Goal: Transaction & Acquisition: Purchase product/service

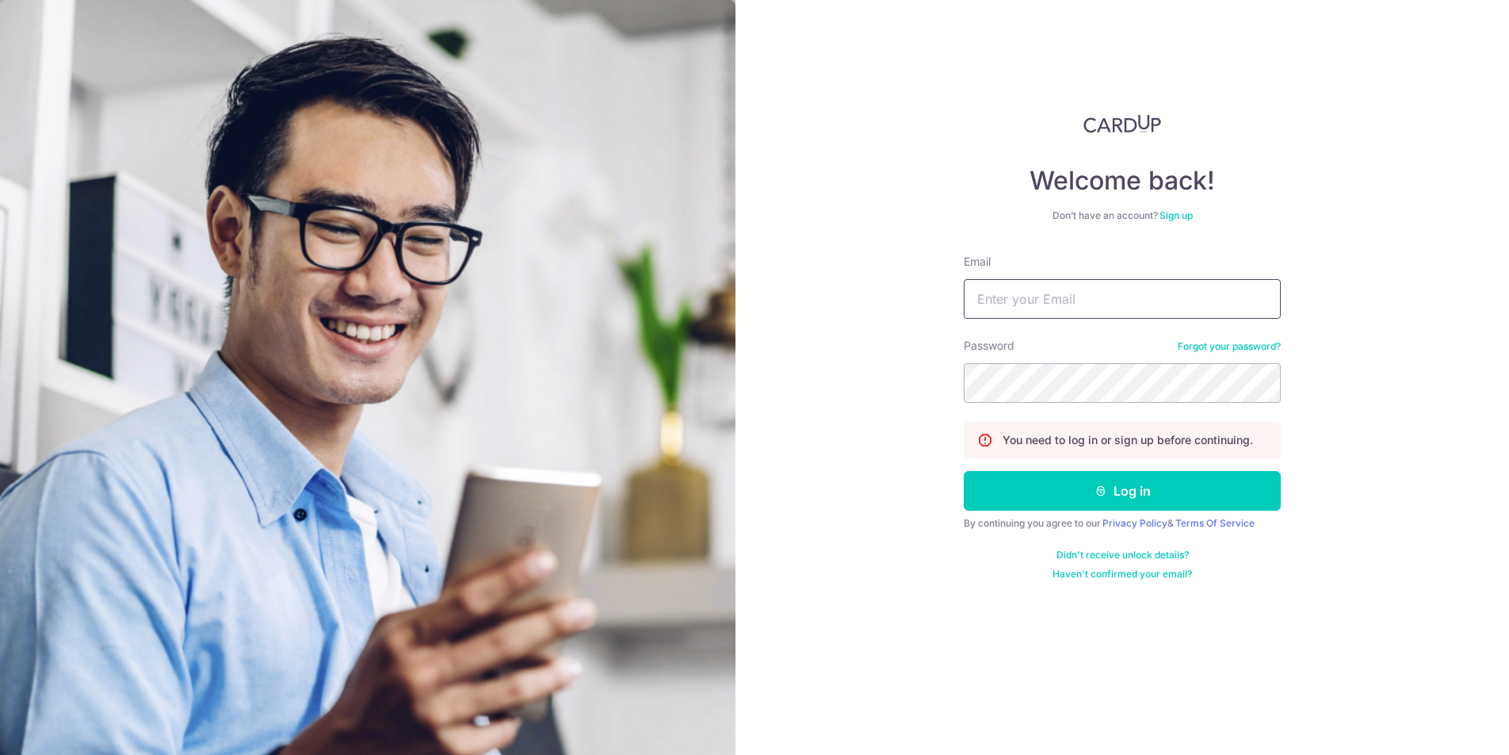
click at [1067, 289] on input "Email" at bounding box center [1122, 299] width 317 height 40
type input "[EMAIL_ADDRESS][DOMAIN_NAME]"
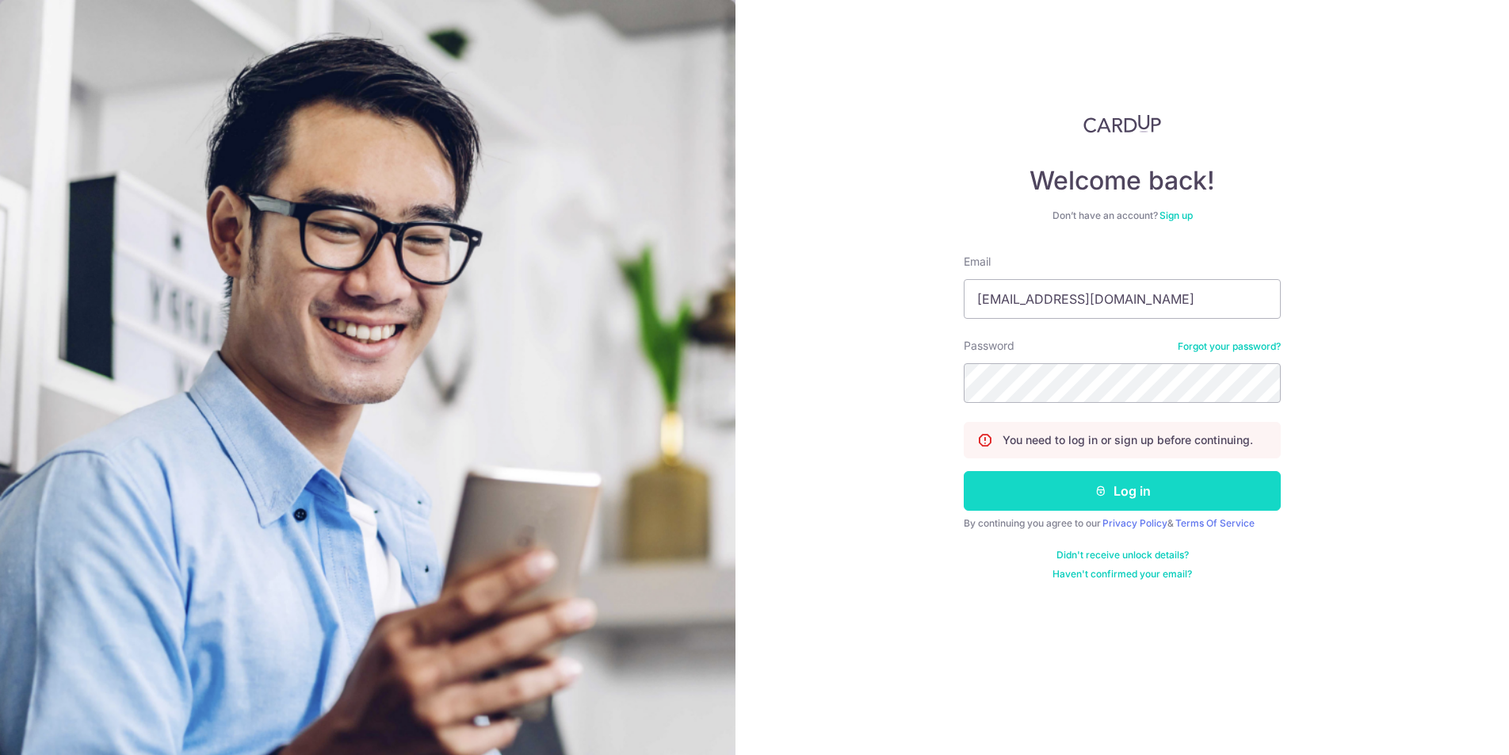
click at [1186, 475] on button "Log in" at bounding box center [1122, 491] width 317 height 40
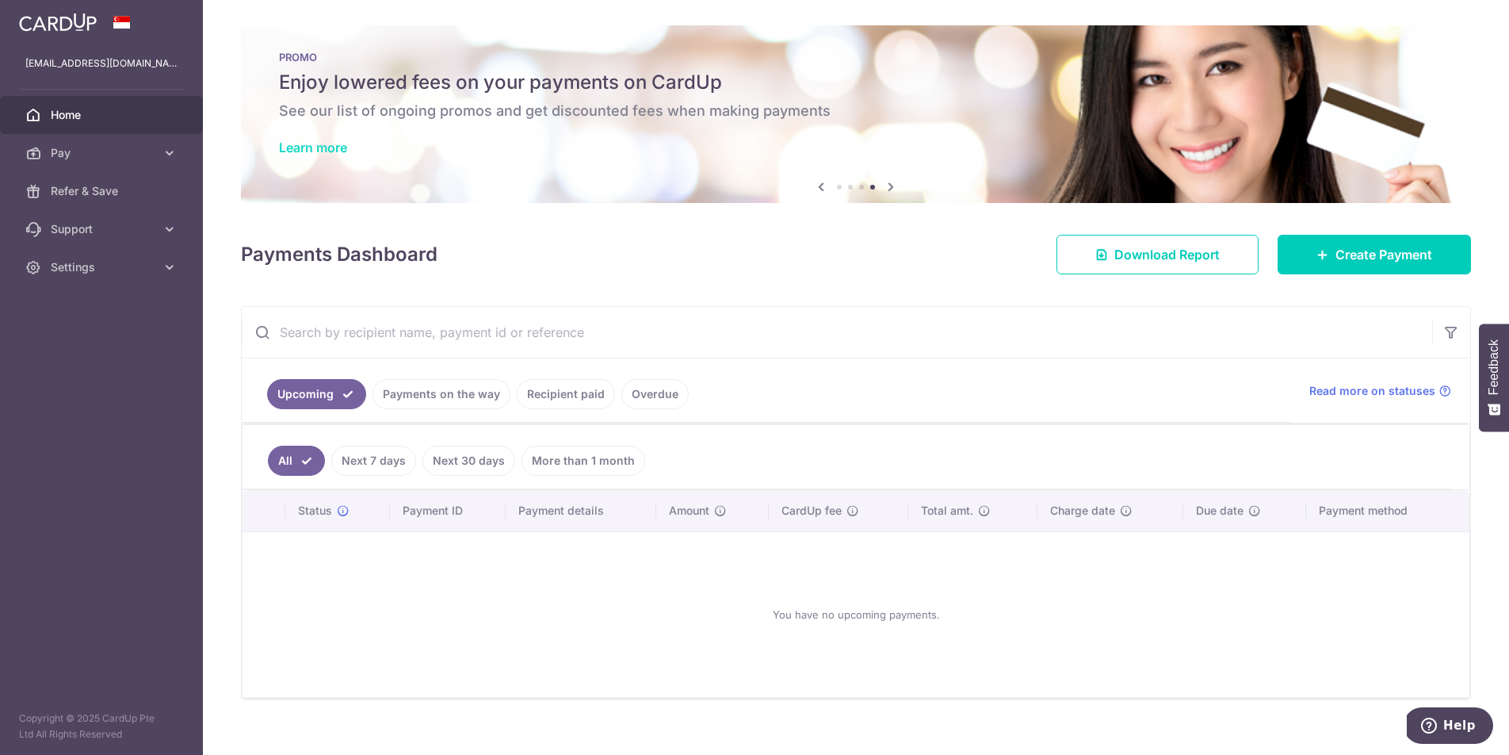
click at [311, 144] on link "Learn more" at bounding box center [313, 147] width 68 height 16
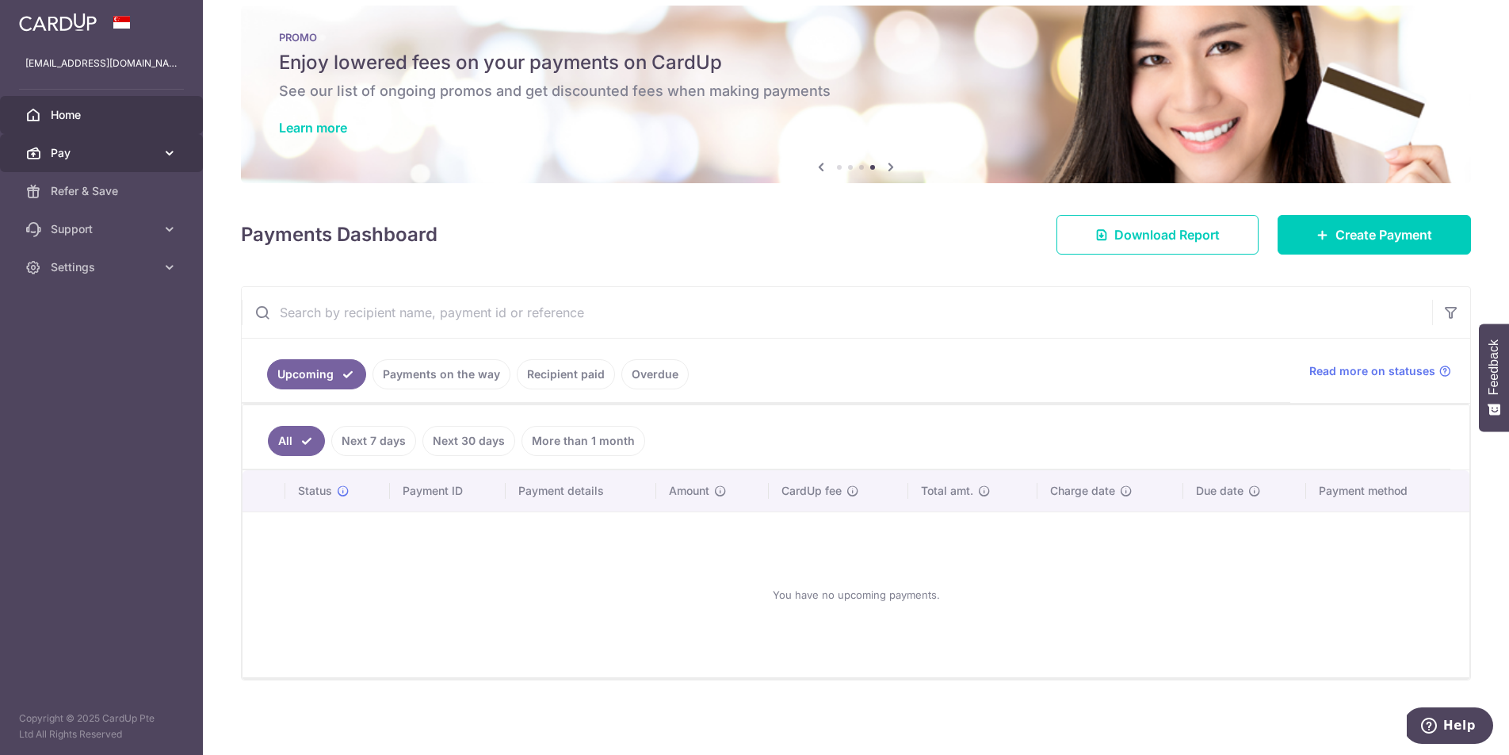
click at [145, 153] on span "Pay" at bounding box center [103, 153] width 105 height 16
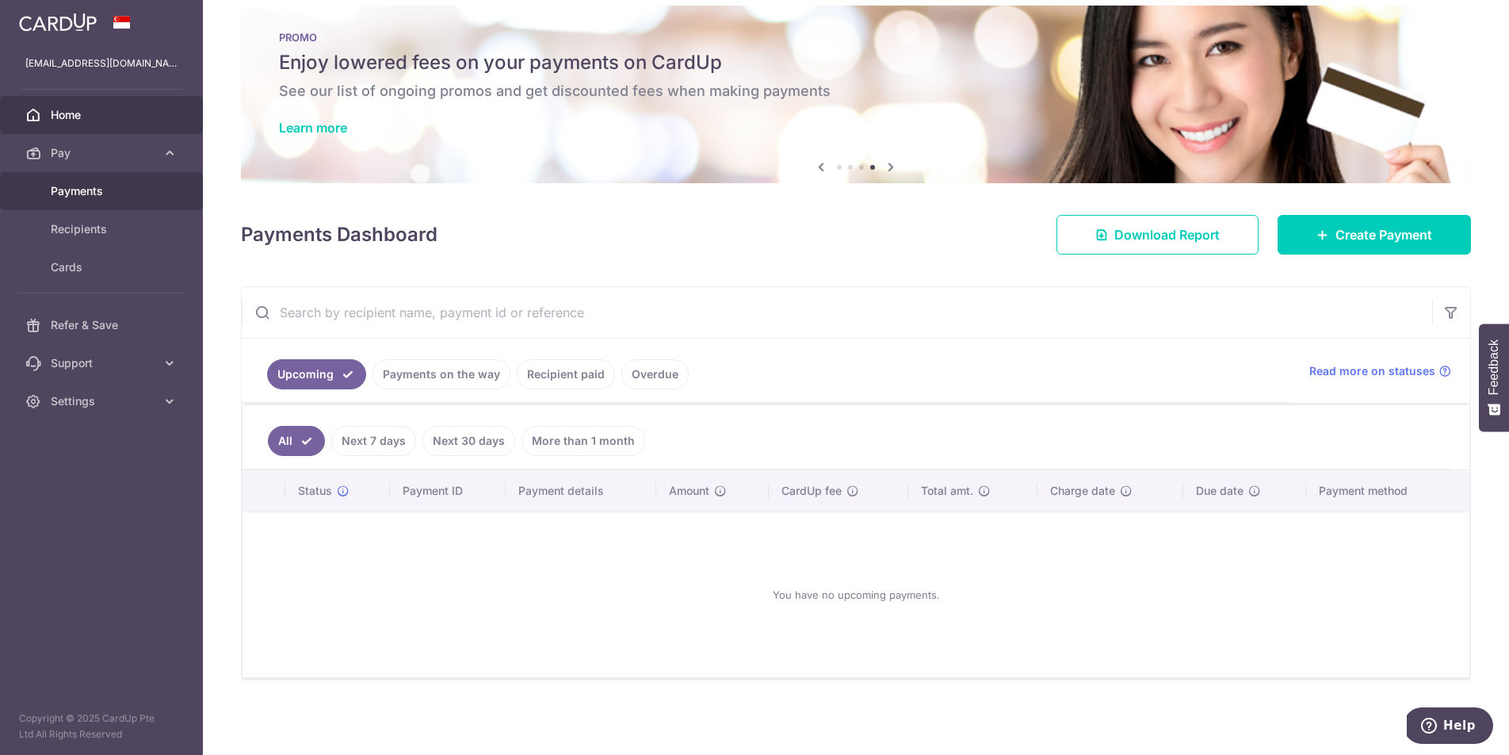
click at [113, 196] on span "Payments" at bounding box center [103, 191] width 105 height 16
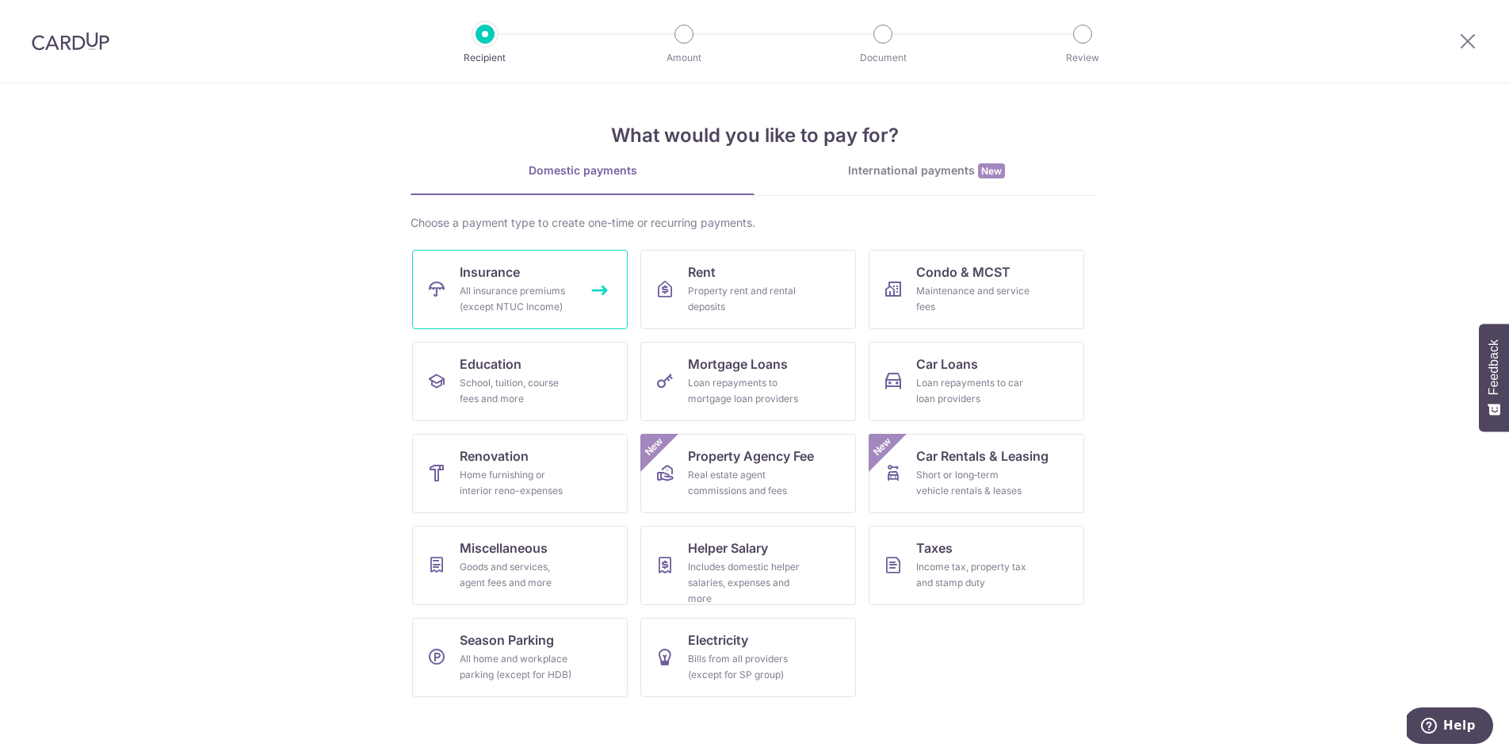
click at [538, 296] on div "All insurance premiums (except NTUC Income)" at bounding box center [517, 299] width 114 height 32
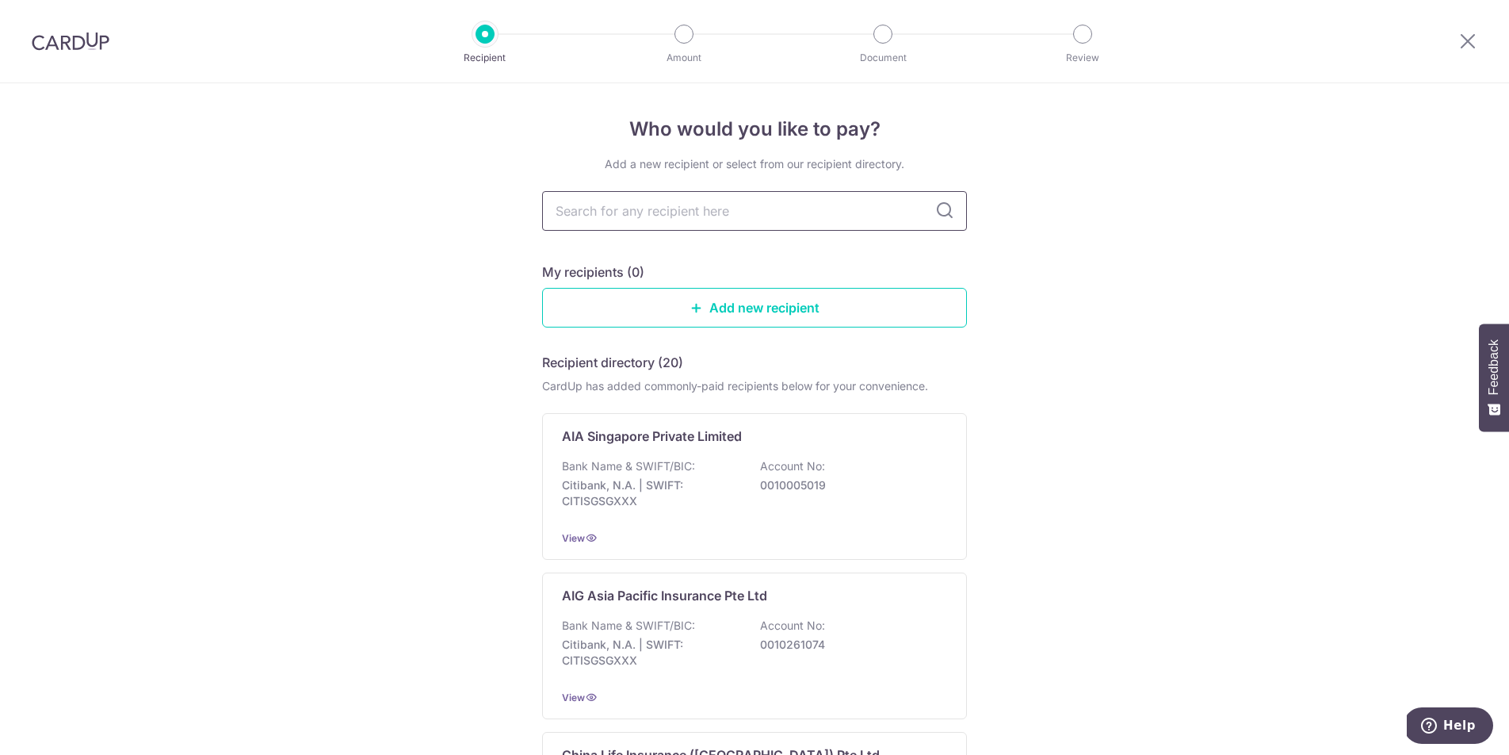
click at [807, 208] on input "text" at bounding box center [754, 211] width 425 height 40
type input "manu"
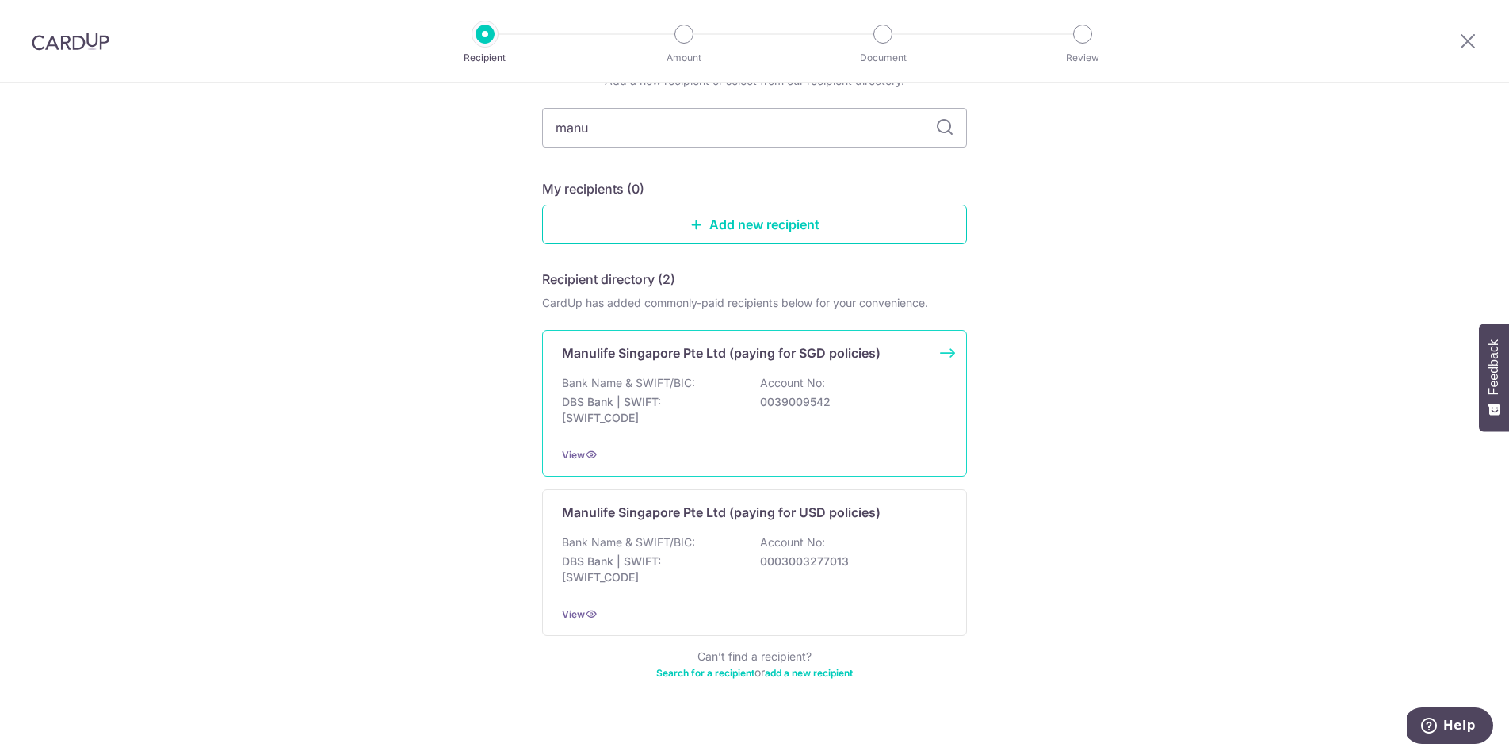
scroll to position [102, 0]
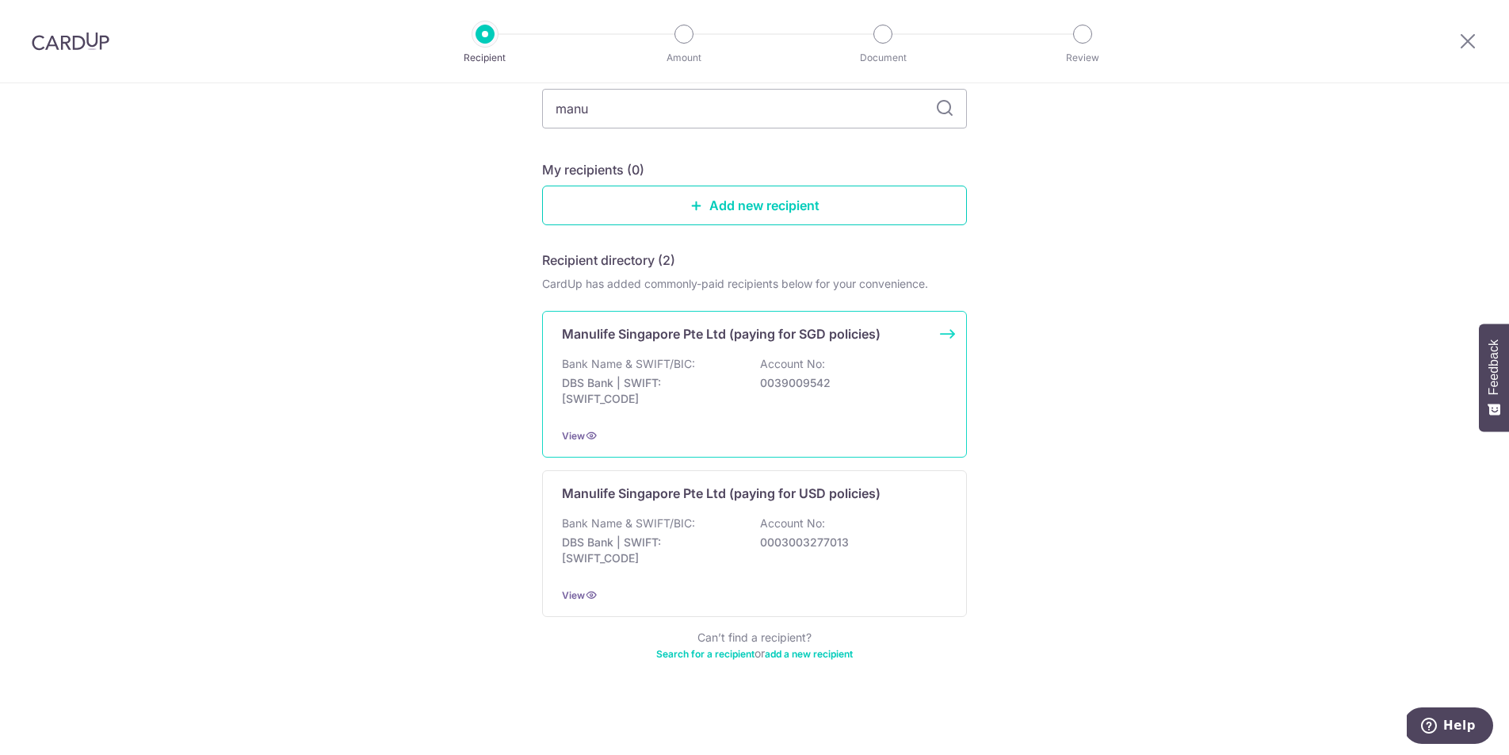
click at [716, 396] on p "DBS Bank | SWIFT: DBSSSGSGXXX" at bounding box center [651, 391] width 178 height 32
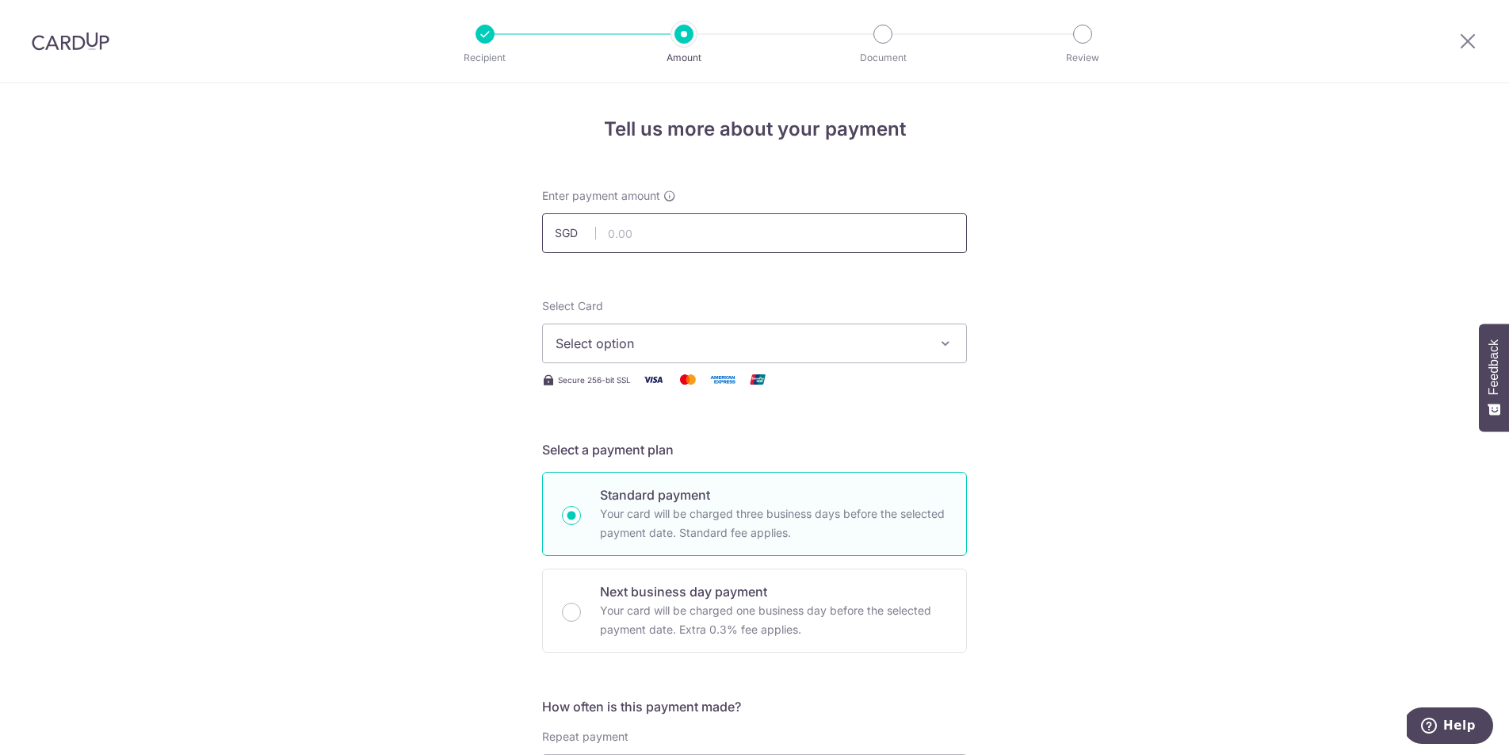
click at [665, 229] on input "text" at bounding box center [754, 233] width 425 height 40
type input "2,043.67"
click at [774, 343] on span "Select option" at bounding box center [740, 343] width 369 height 19
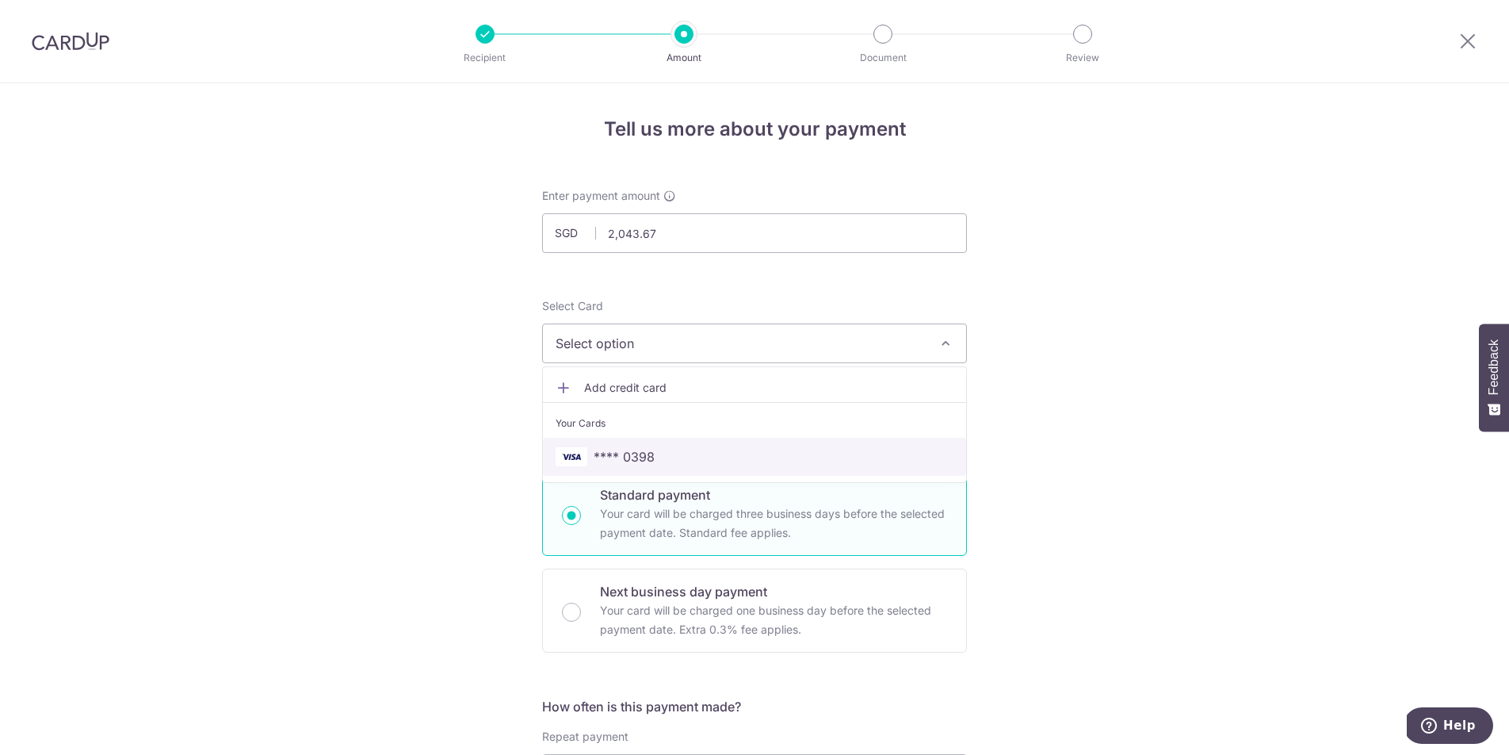
click at [692, 454] on span "**** 0398" at bounding box center [755, 456] width 398 height 19
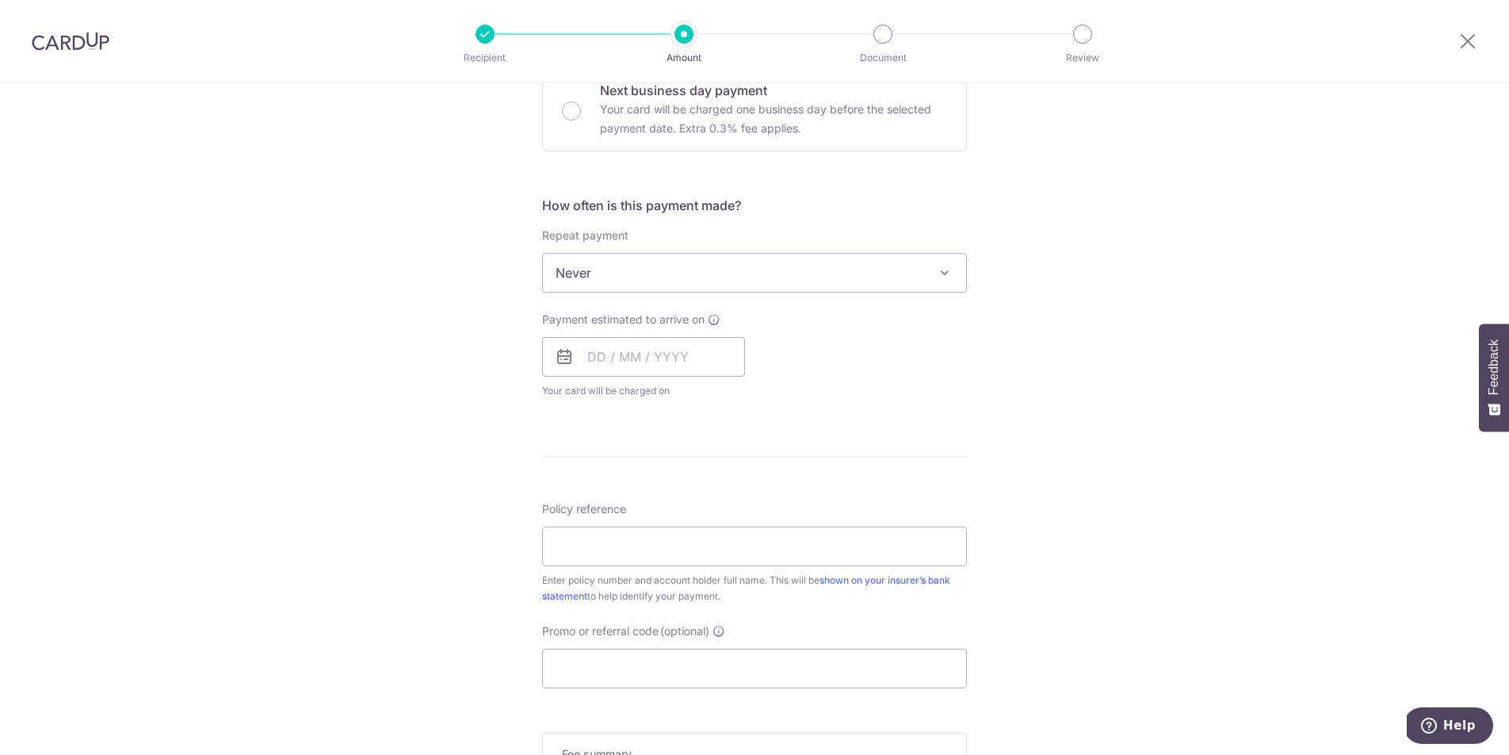
scroll to position [502, 0]
click at [631, 350] on input "text" at bounding box center [643, 356] width 203 height 40
click at [633, 501] on link "9" at bounding box center [637, 499] width 25 height 25
type input "09/09/2025"
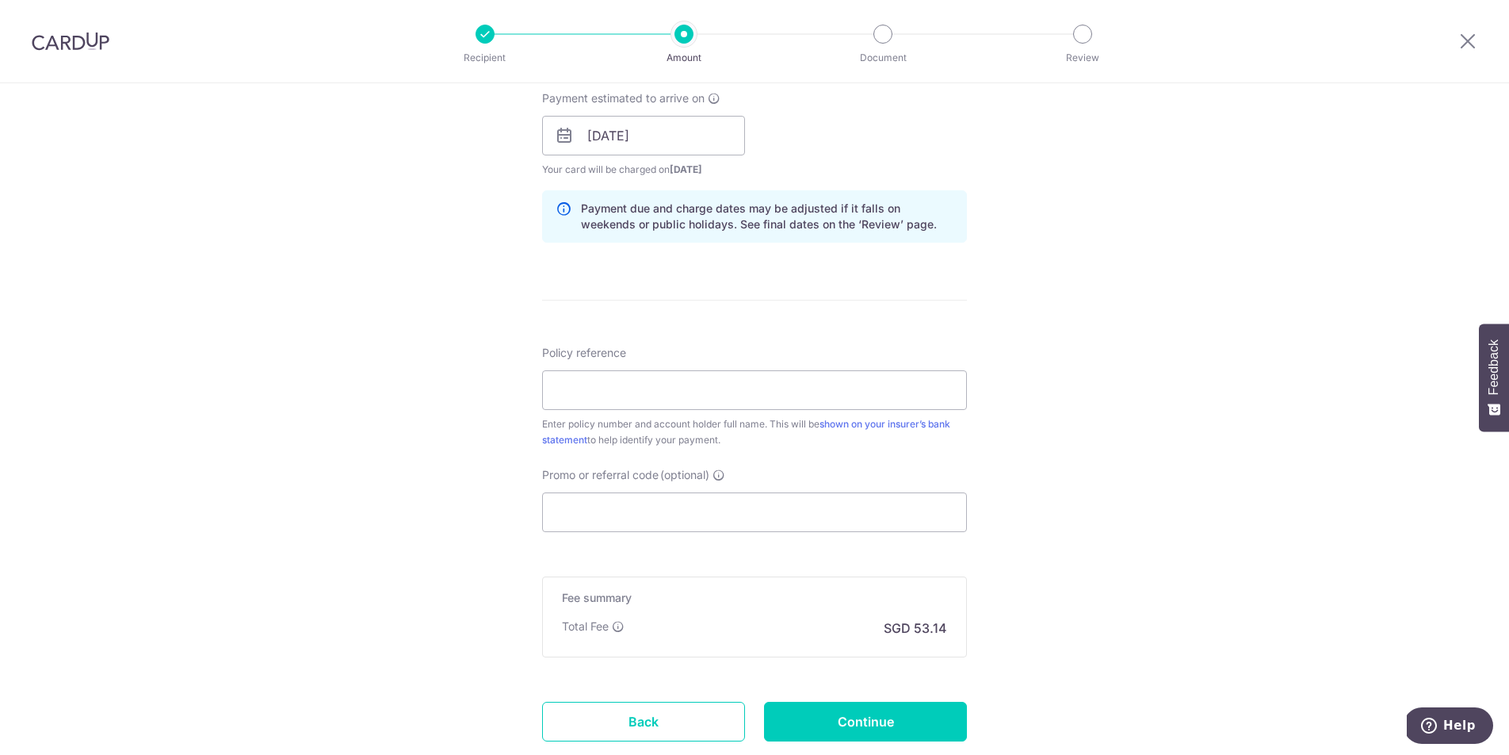
scroll to position [732, 0]
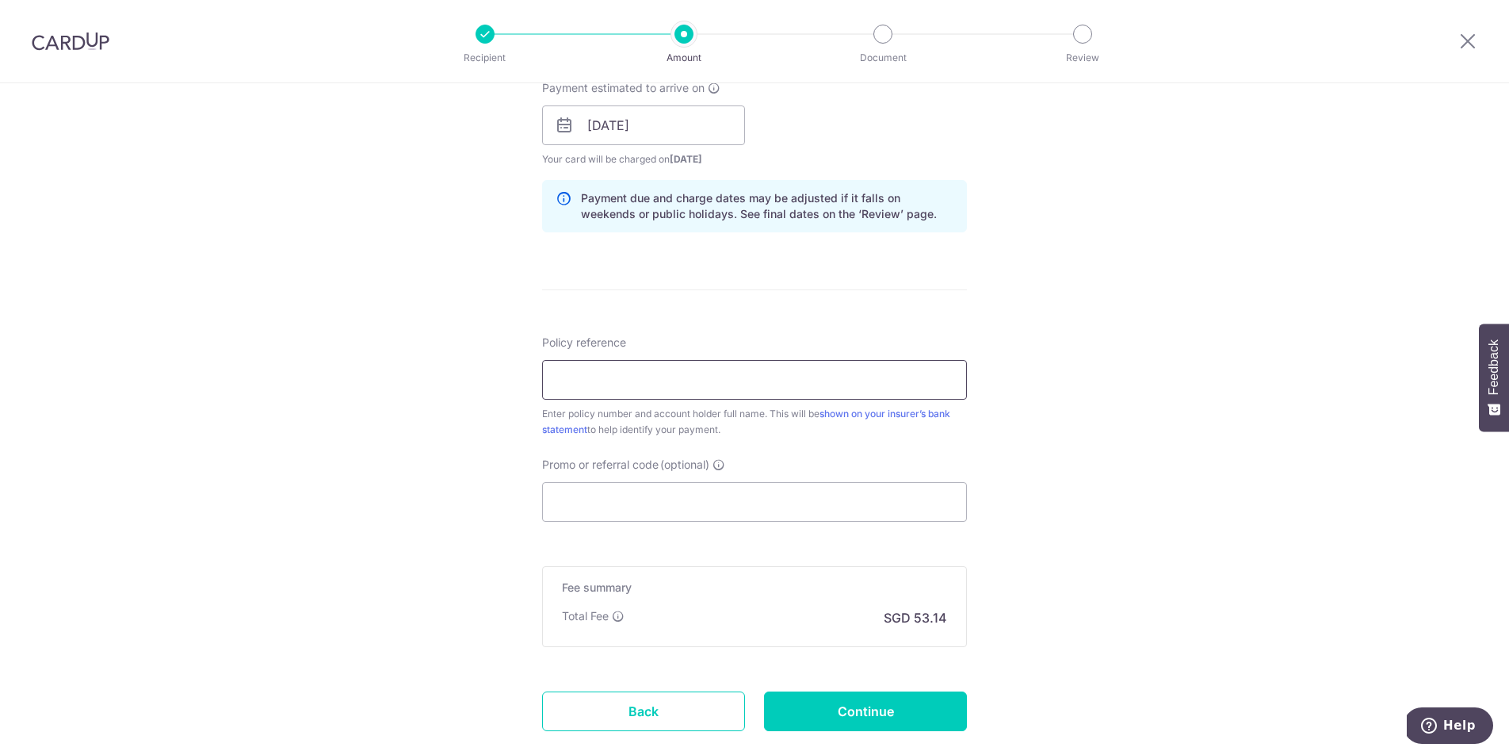
click at [633, 379] on input "Policy reference" at bounding box center [754, 380] width 425 height 40
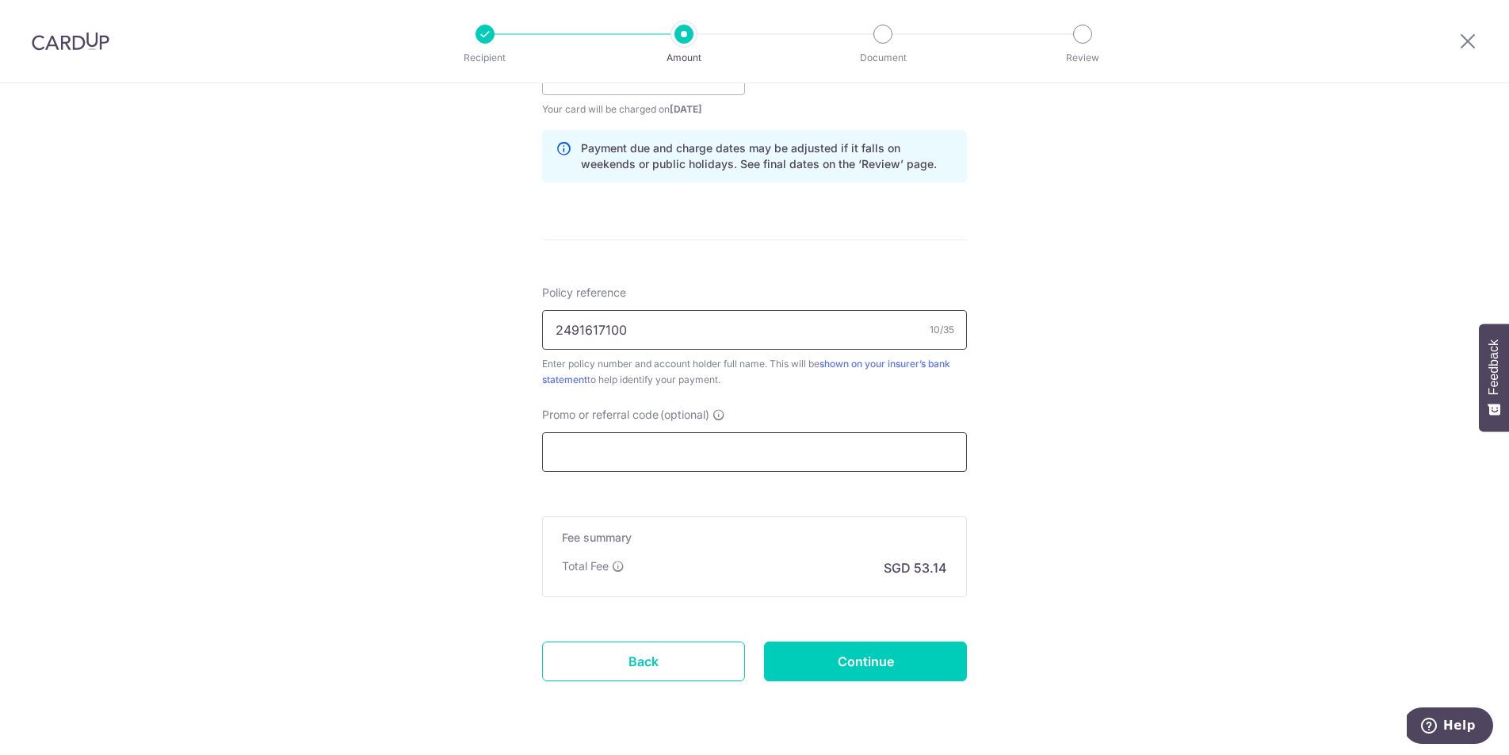
scroll to position [787, 0]
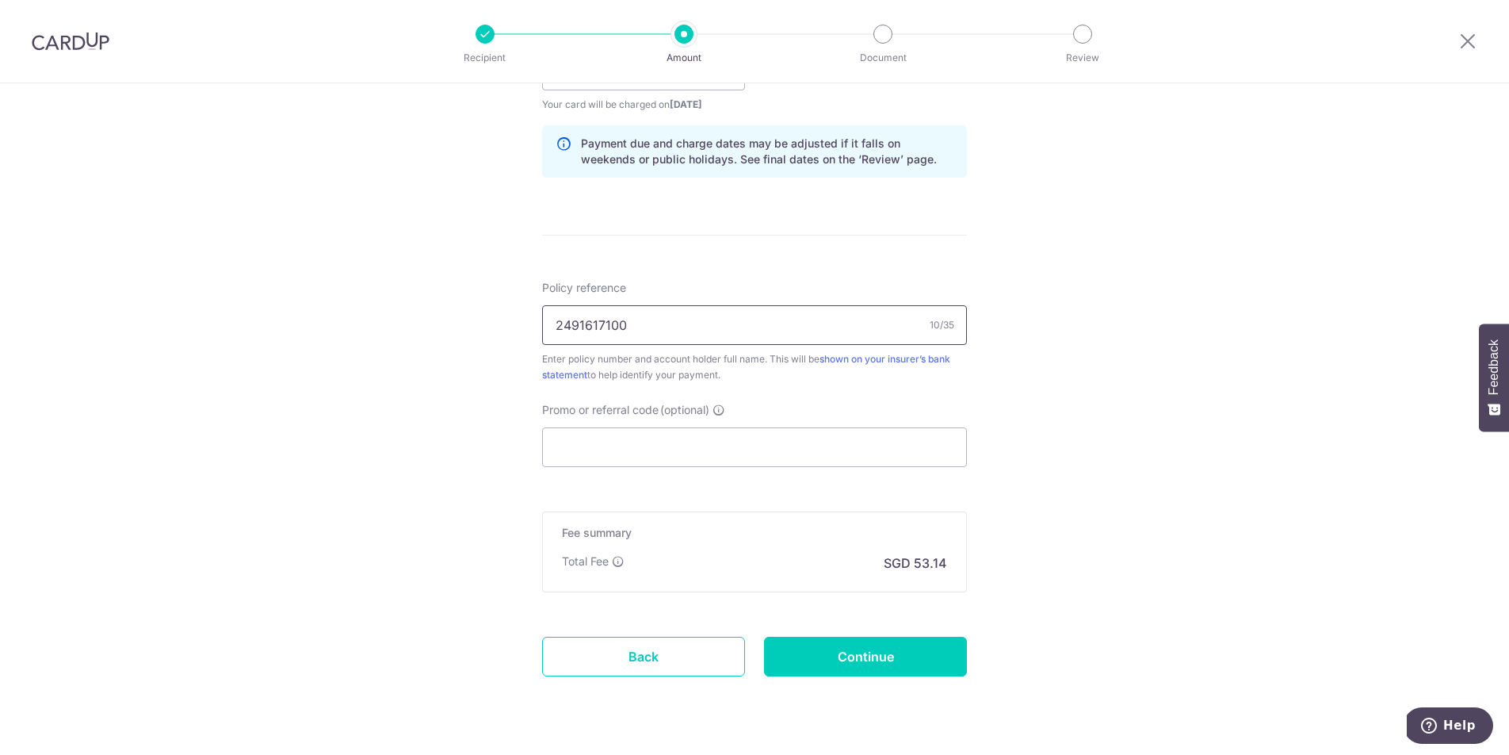
type input "2491617100"
click at [671, 440] on input "Promo or referral code (optional)" at bounding box center [754, 447] width 425 height 40
paste input "OFF225"
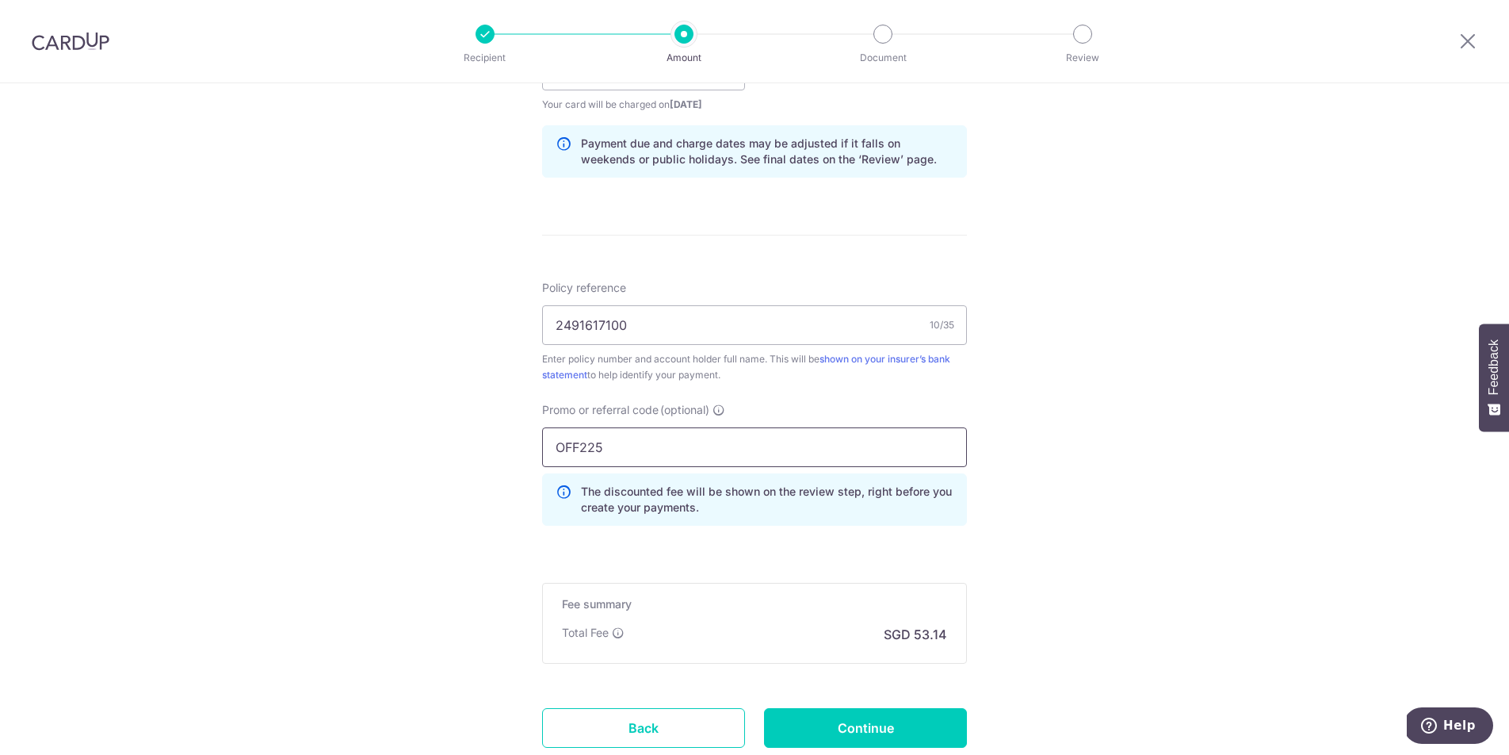
type input "OFF225"
click at [792, 545] on form "Enter payment amount SGD 2,043.67 2043.67 Select Card **** 0398 Add credit card…" at bounding box center [754, 96] width 425 height 1391
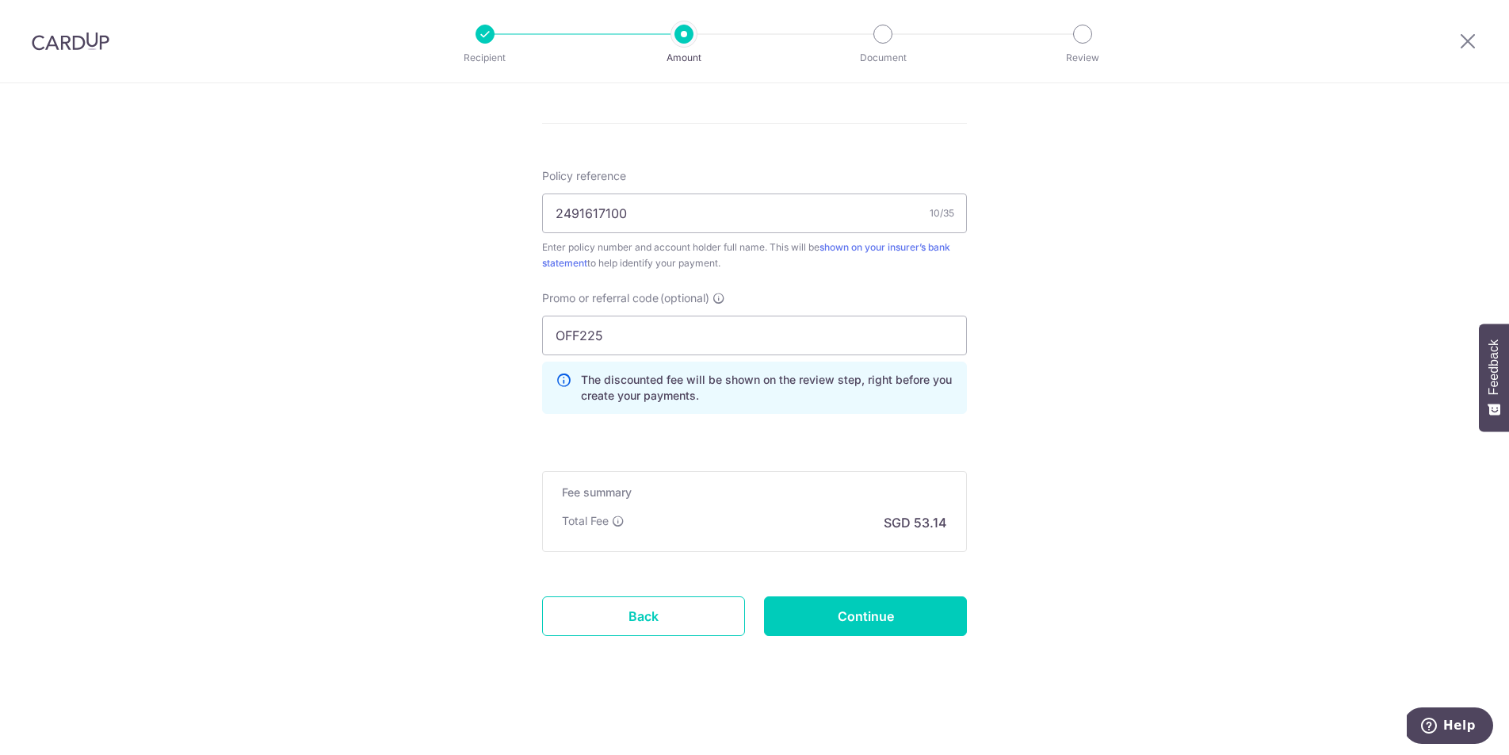
scroll to position [898, 0]
click at [893, 620] on input "Continue" at bounding box center [865, 617] width 203 height 40
type input "Create Schedule"
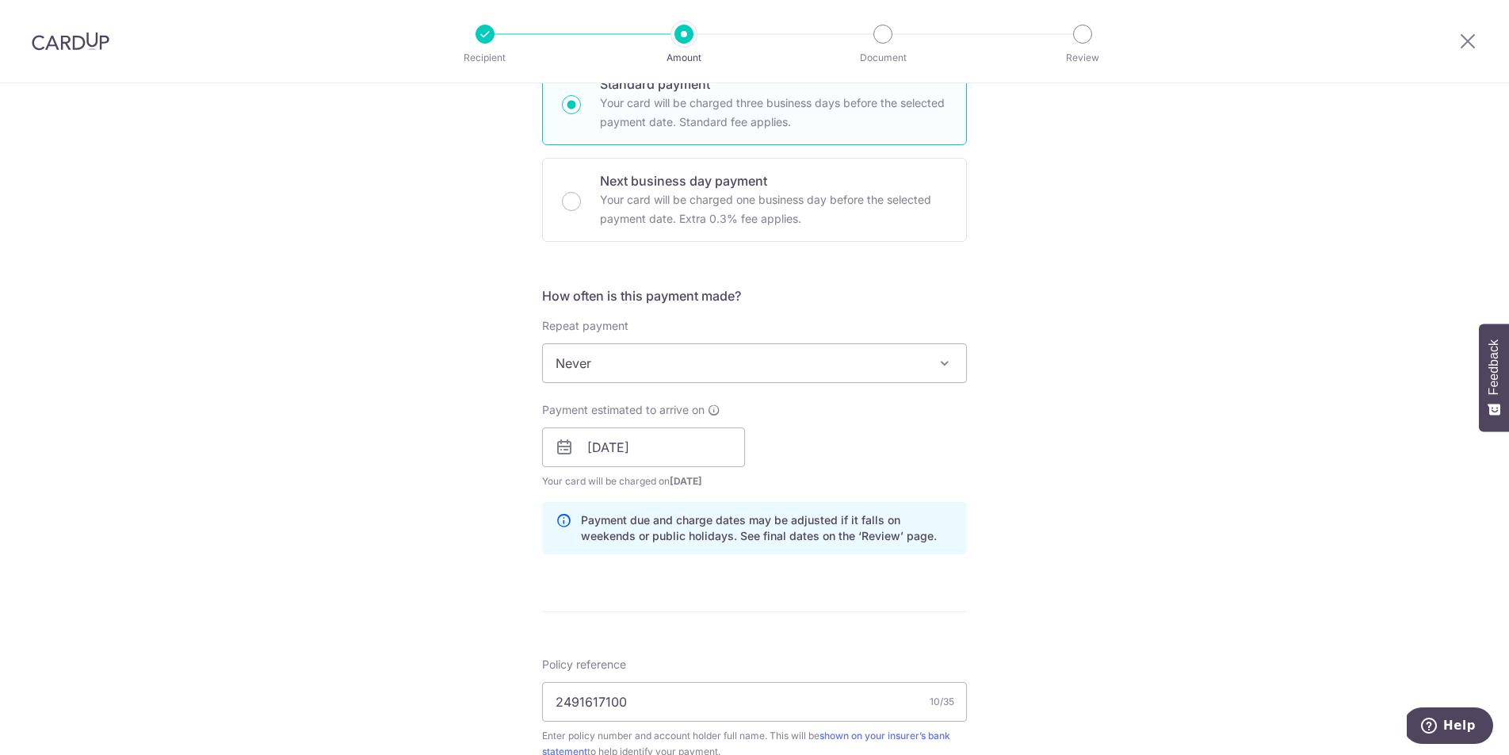
scroll to position [355, 0]
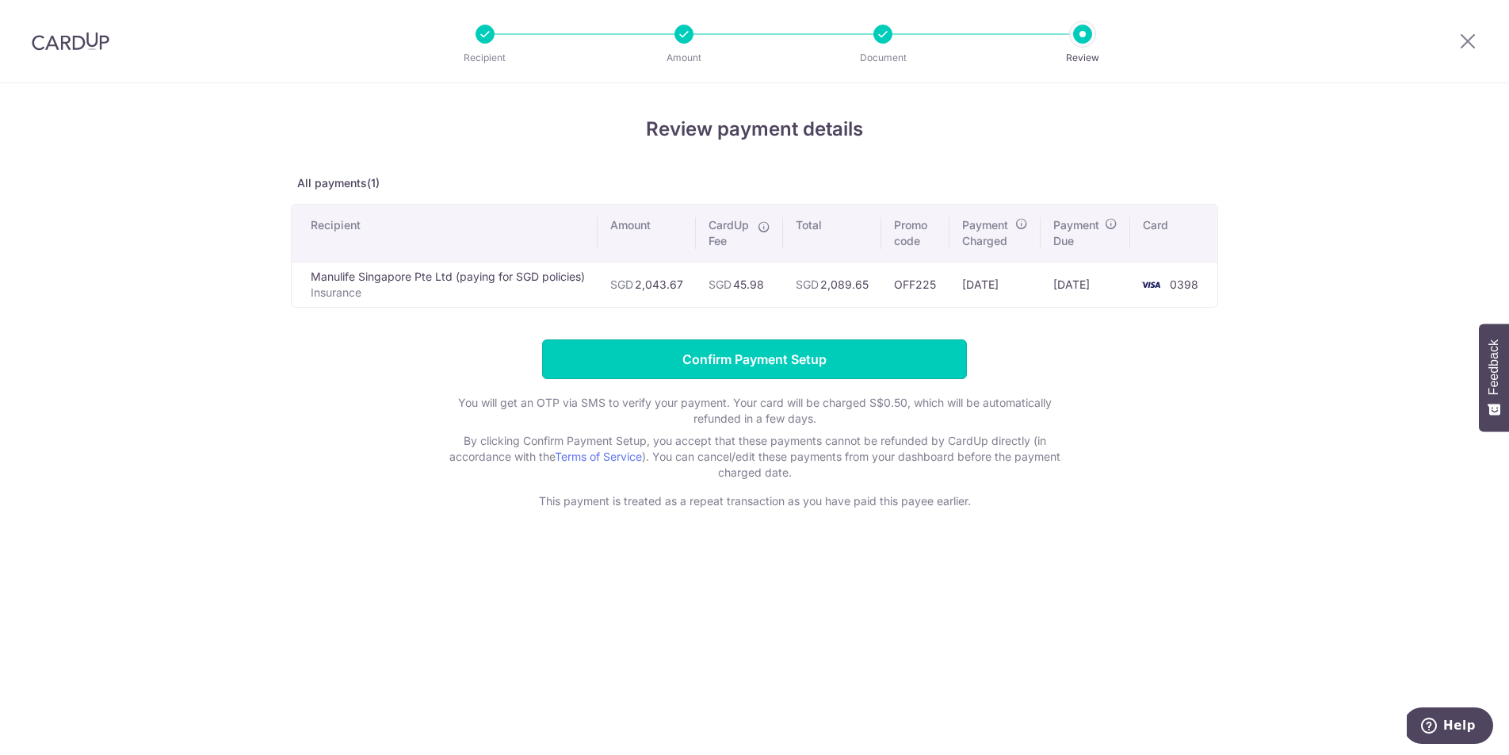
drag, startPoint x: 917, startPoint y: 365, endPoint x: 995, endPoint y: 537, distance: 189.4
click at [994, 537] on div "Review payment details All payments(1) Recipient Amount CardUp Fee Total Promo …" at bounding box center [754, 418] width 1509 height 671
drag, startPoint x: 879, startPoint y: 354, endPoint x: 995, endPoint y: 616, distance: 286.7
click at [995, 616] on div "Review payment details All payments(1) Recipient Amount CardUp Fee Total Promo …" at bounding box center [754, 418] width 1509 height 671
click at [747, 352] on input "Confirm Payment Setup" at bounding box center [754, 359] width 425 height 40
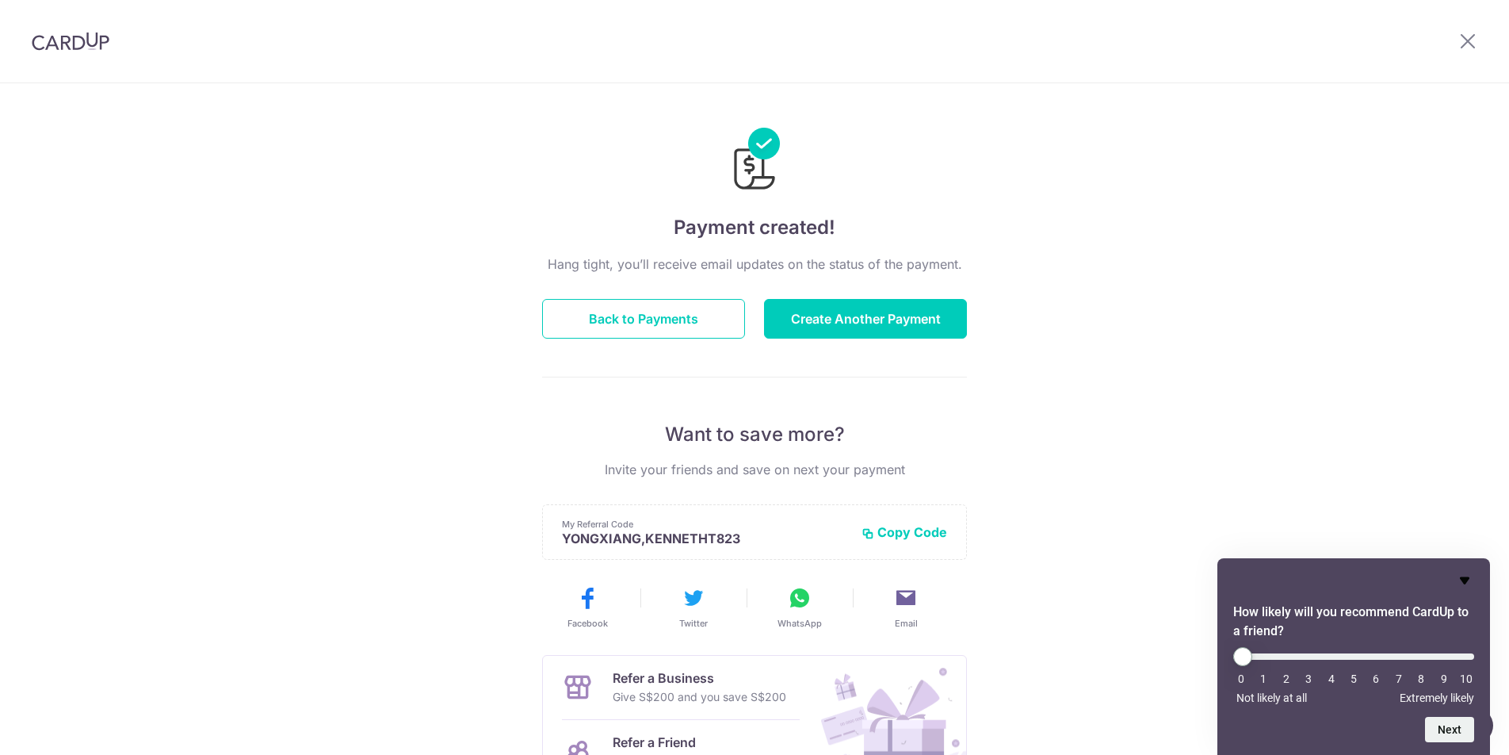
click at [1471, 580] on icon "Hide survey" at bounding box center [1464, 580] width 19 height 19
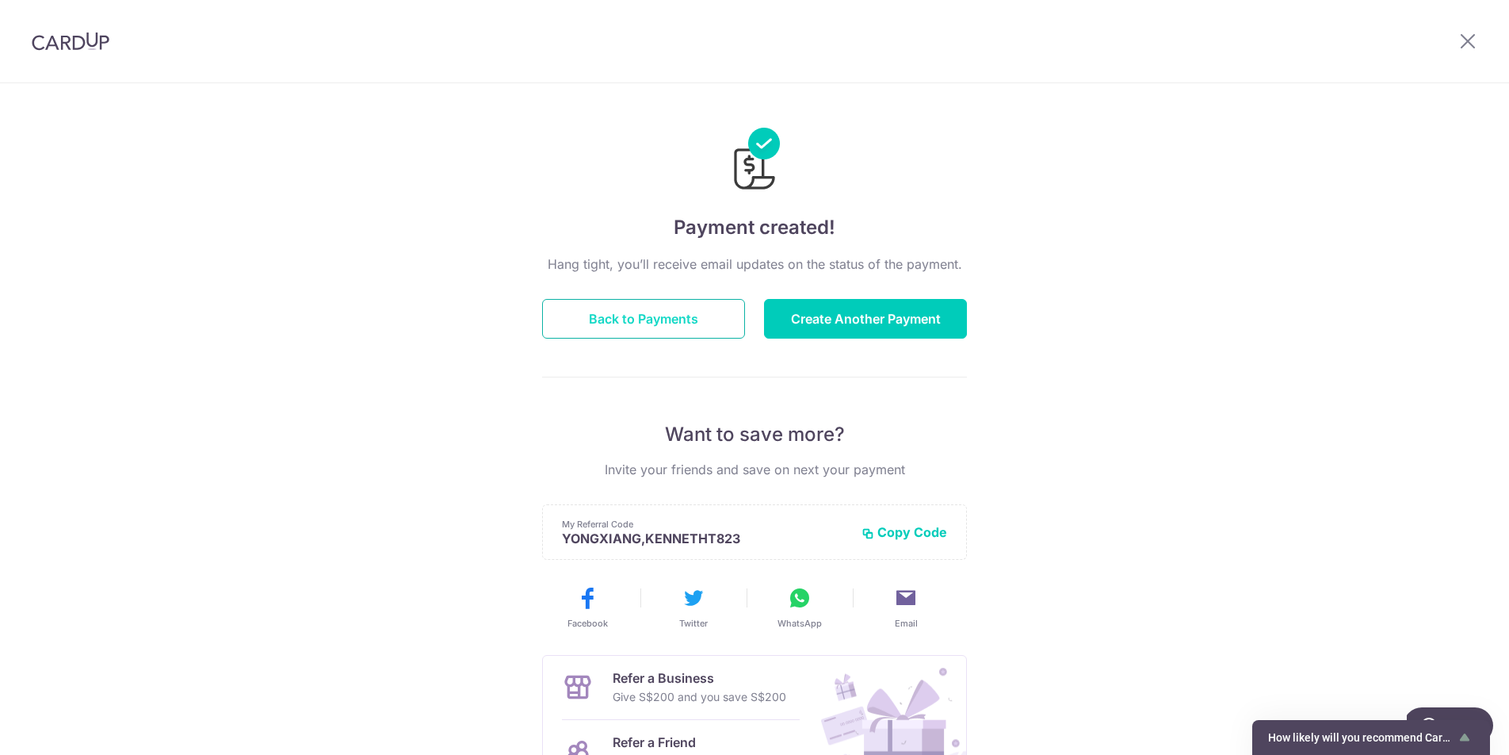
click at [657, 319] on button "Back to Payments" at bounding box center [643, 319] width 203 height 40
